Goal: Information Seeking & Learning: Compare options

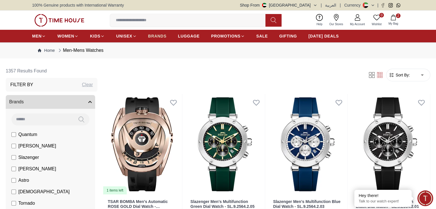
click at [159, 41] on link "BRANDS" at bounding box center [157, 36] width 18 height 10
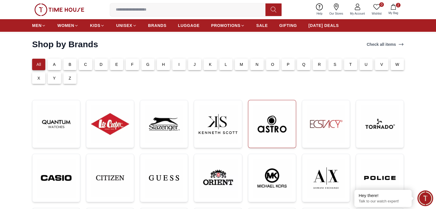
scroll to position [24, 0]
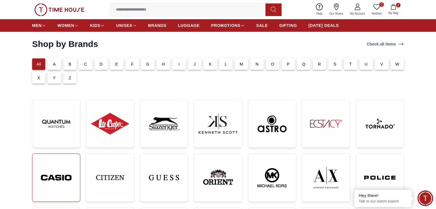
click at [76, 173] on link at bounding box center [56, 178] width 48 height 48
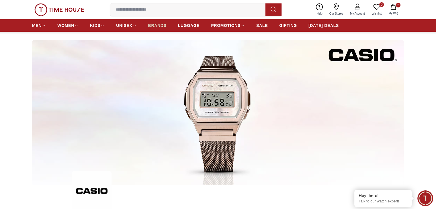
click at [162, 28] on span "BRANDS" at bounding box center [157, 26] width 18 height 6
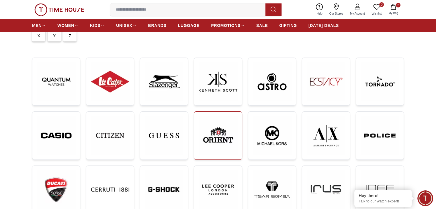
scroll to position [67, 0]
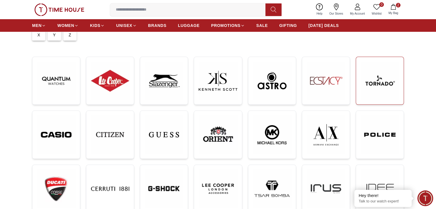
click at [373, 79] on img at bounding box center [380, 81] width 38 height 38
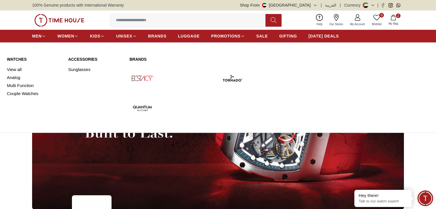
click at [13, 60] on link "Watches" at bounding box center [34, 59] width 54 height 6
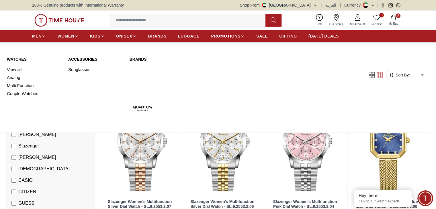
click at [26, 58] on link "Watches" at bounding box center [34, 59] width 54 height 6
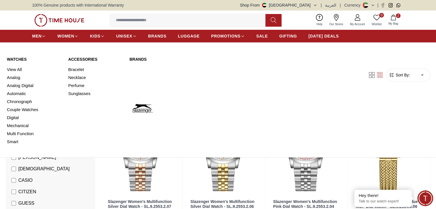
click at [20, 56] on link "Watches" at bounding box center [34, 59] width 54 height 6
